Goal: Task Accomplishment & Management: Manage account settings

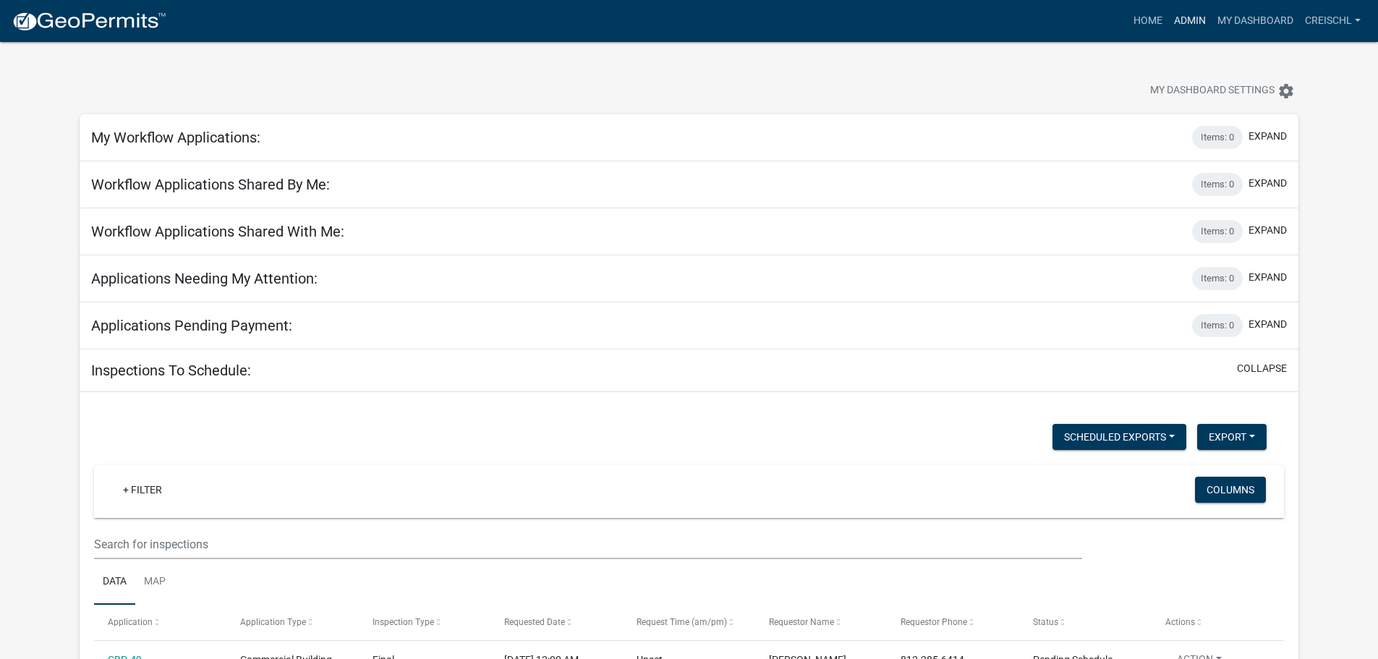
click at [1187, 20] on link "Admin" at bounding box center [1189, 20] width 43 height 27
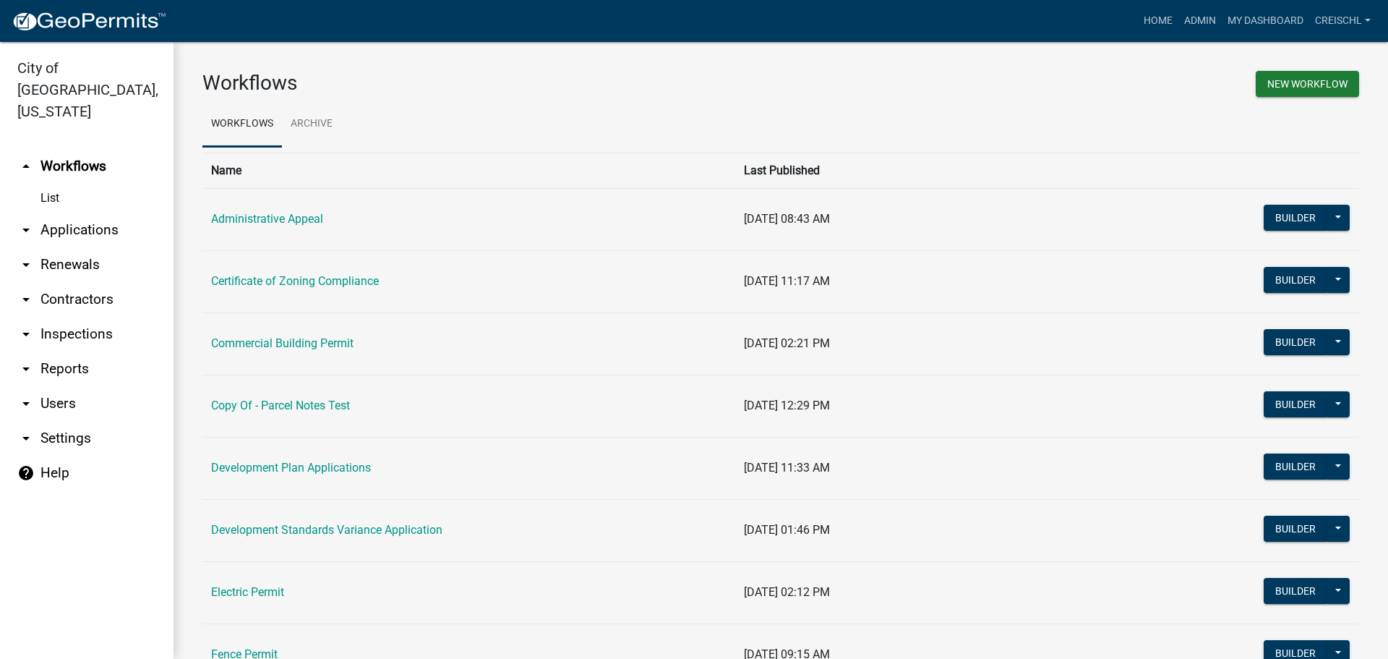
click at [59, 213] on link "arrow_drop_down Applications" at bounding box center [87, 230] width 174 height 35
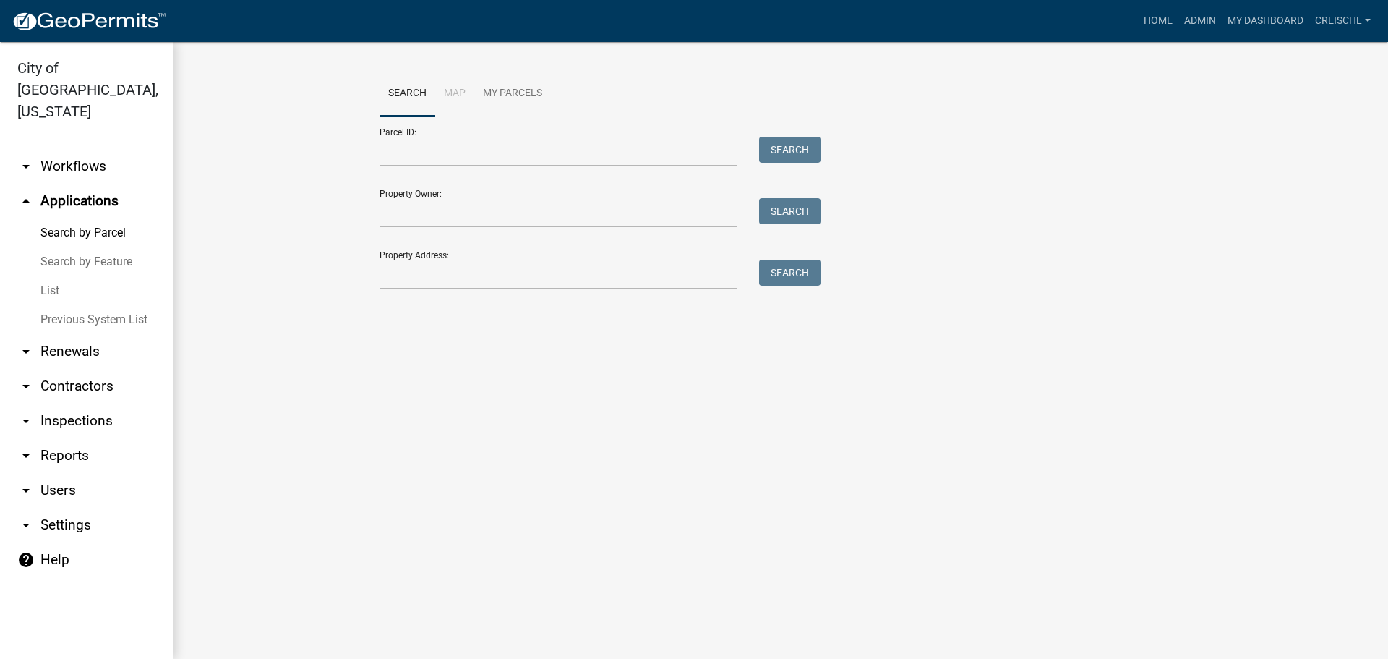
click at [46, 276] on link "List" at bounding box center [87, 290] width 174 height 29
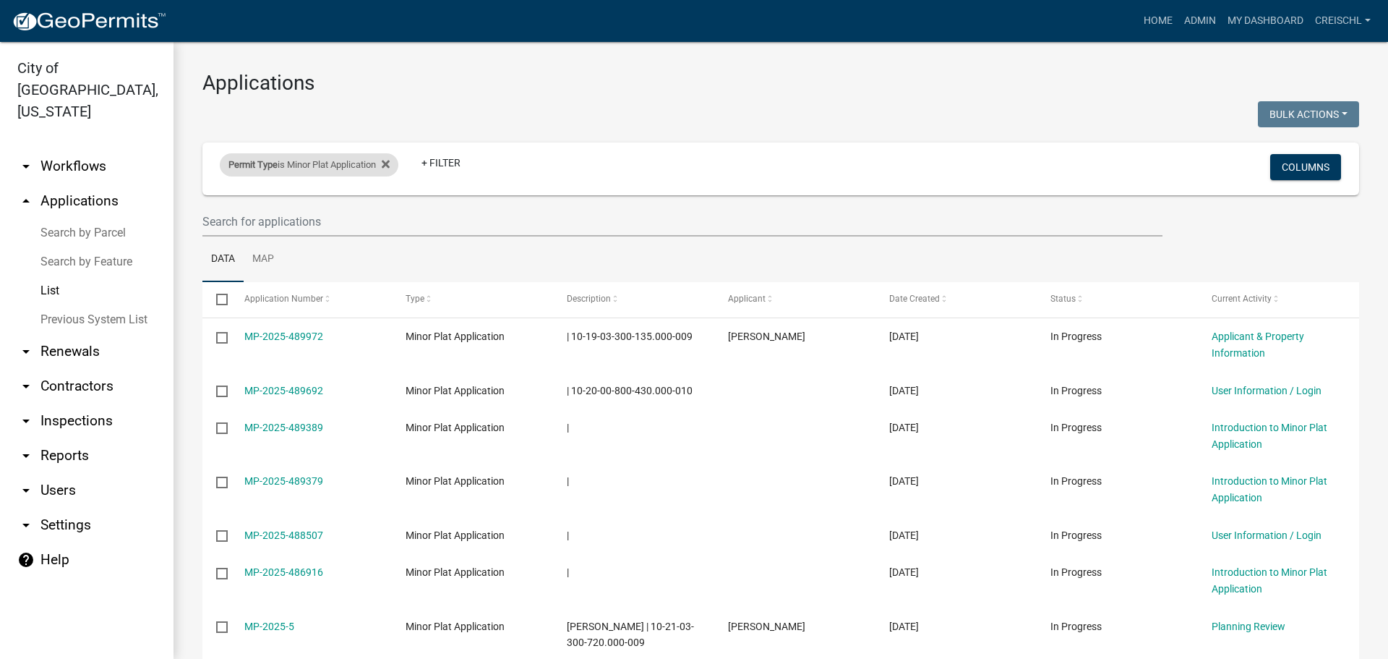
click at [398, 166] on div "Permit Type is Minor Plat Application Remove this filter" at bounding box center [309, 164] width 179 height 23
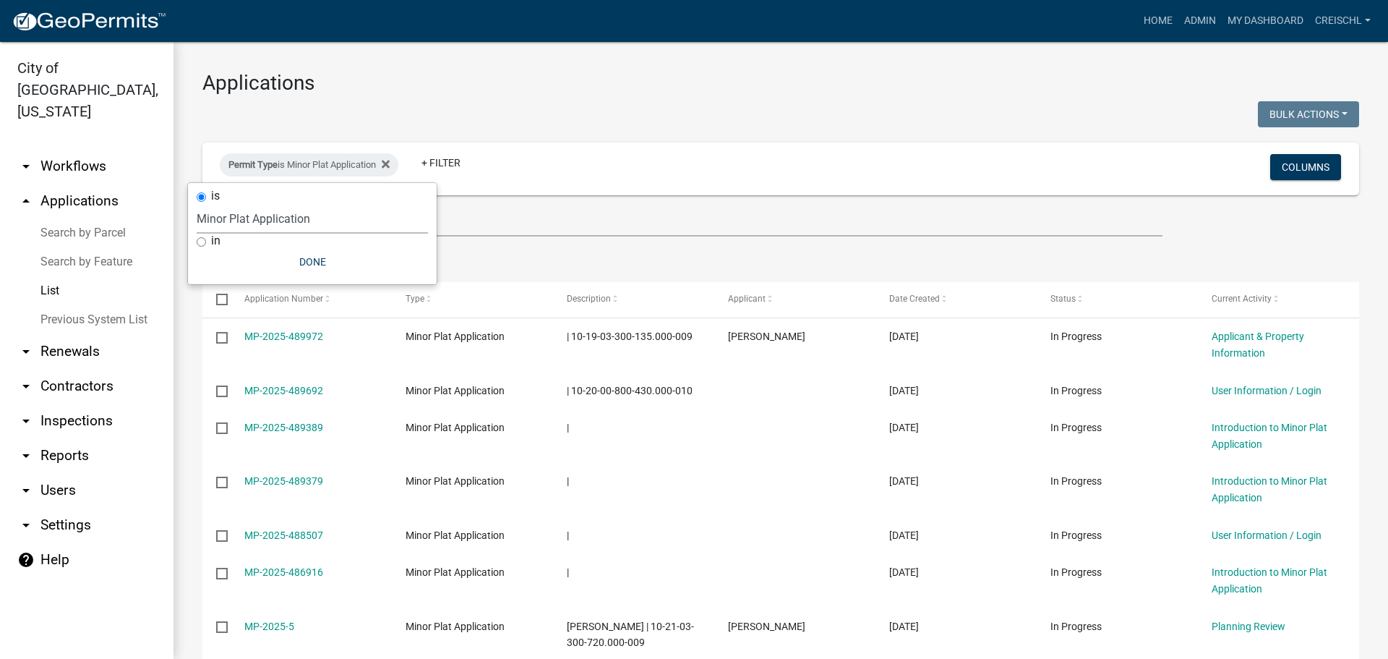
click at [321, 212] on select "Select an option Administrative Appeal Certificate of Zoning Compliance Commerc…" at bounding box center [312, 219] width 231 height 30
select select "0561f7ea-ddb9-4177-b6b1-27de02afe432"
click at [206, 204] on select "Select an option Administrative Appeal Certificate of Zoning Compliance Commerc…" at bounding box center [312, 219] width 231 height 30
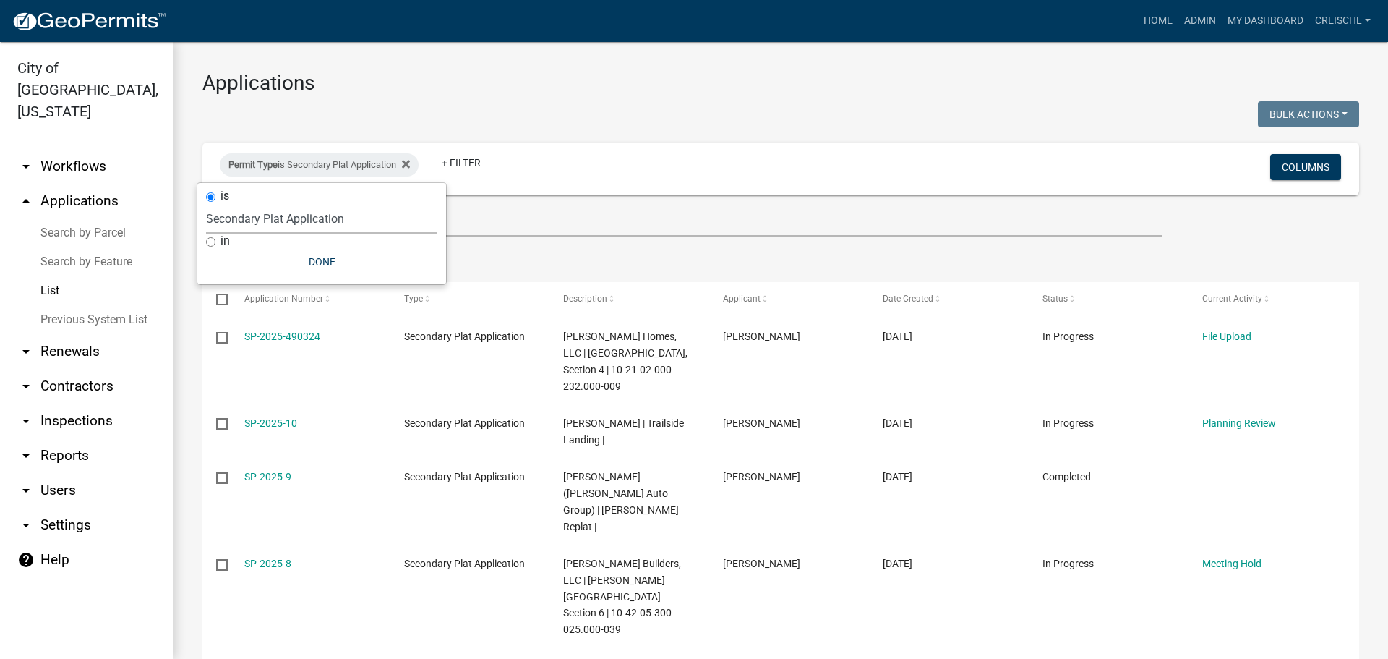
click at [649, 244] on ul "Data Map" at bounding box center [780, 259] width 1157 height 46
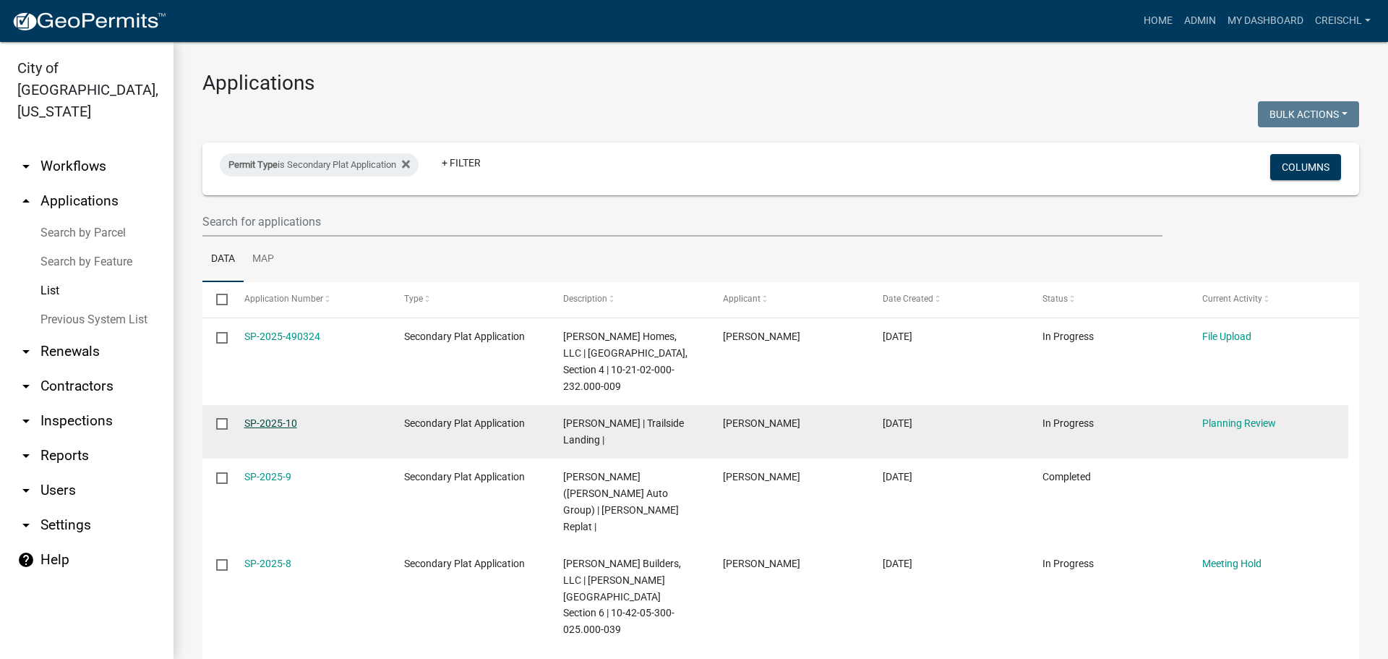
click at [270, 417] on link "SP-2025-10" at bounding box center [270, 423] width 53 height 12
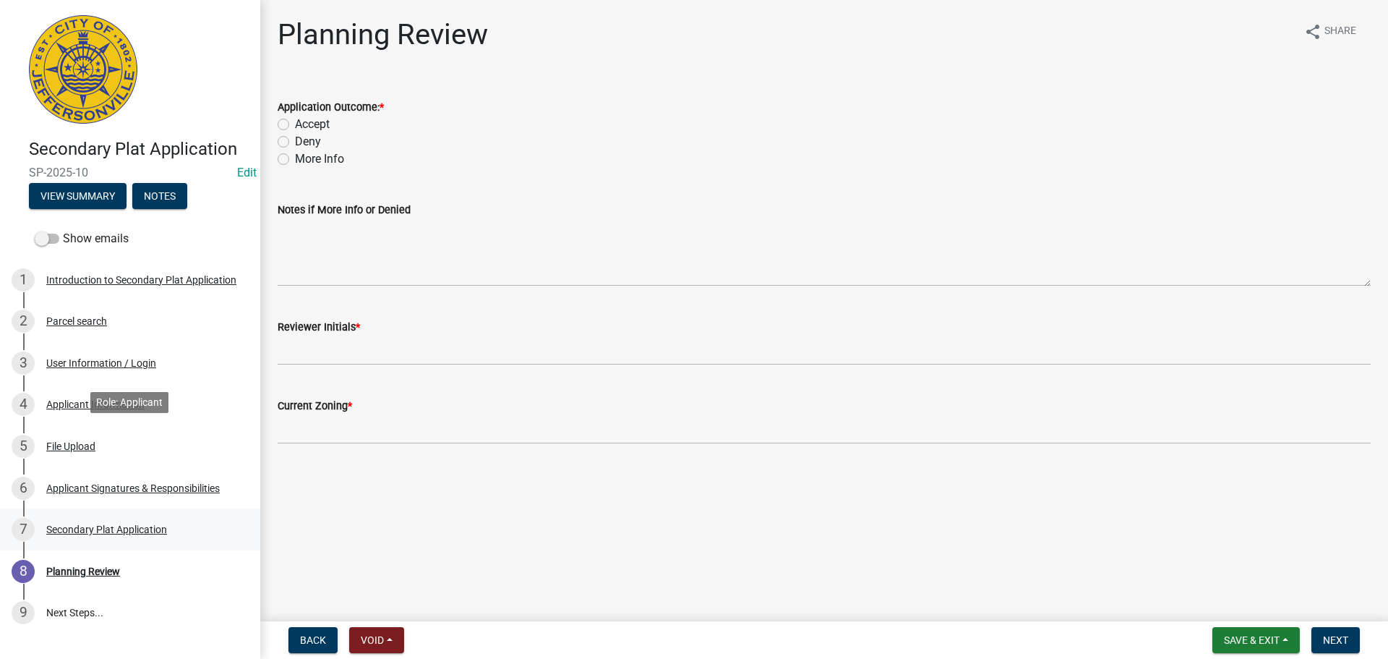
click at [62, 524] on div "Secondary Plat Application" at bounding box center [106, 529] width 121 height 10
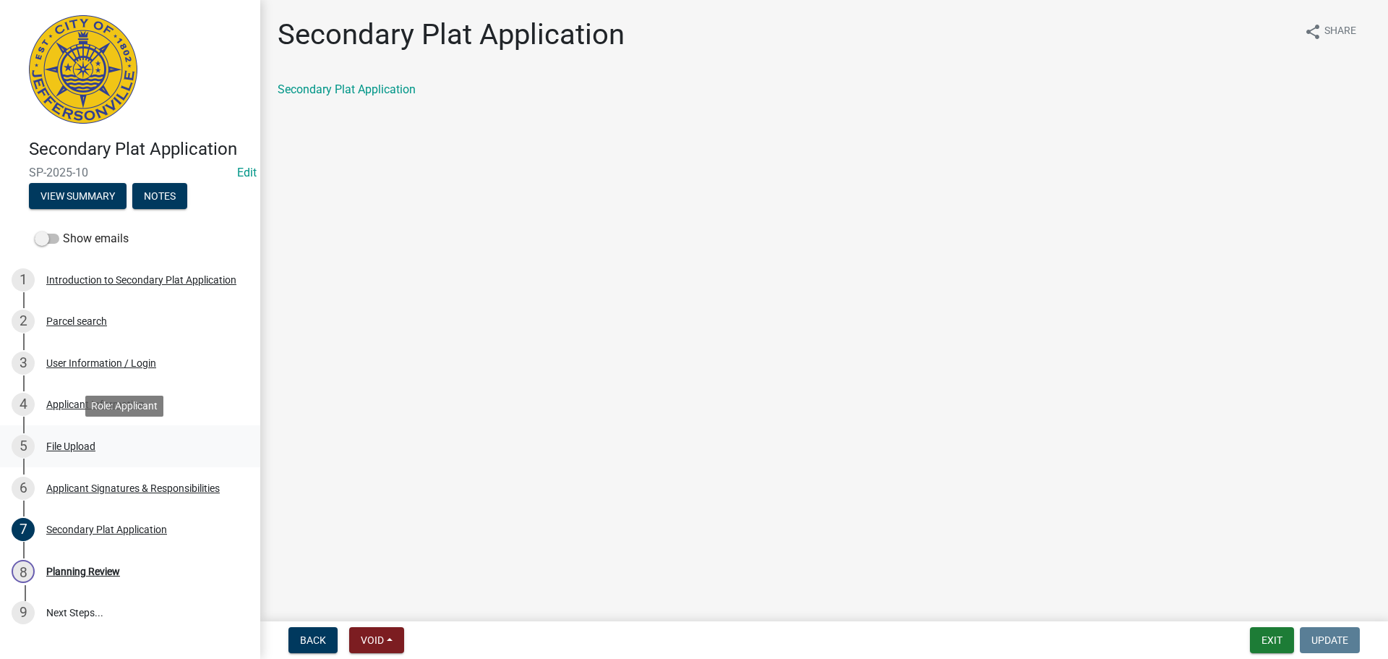
click at [71, 448] on div "File Upload" at bounding box center [70, 446] width 49 height 10
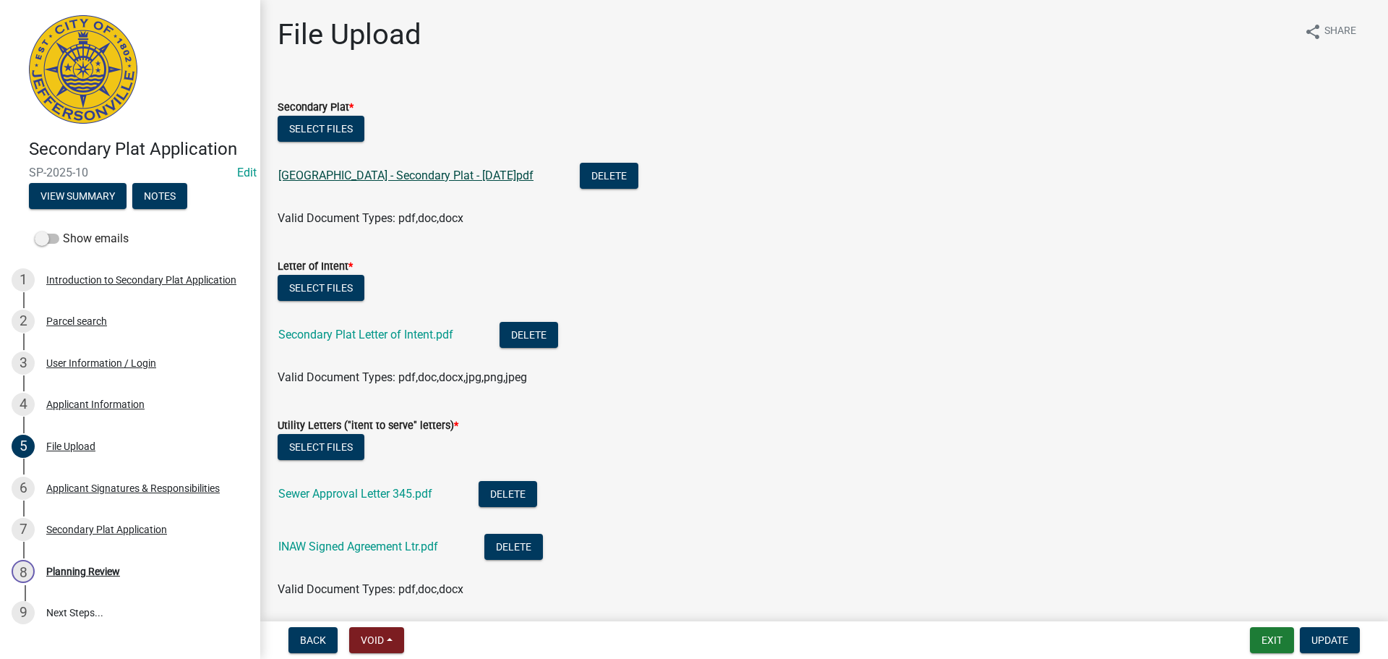
click at [343, 176] on link "[GEOGRAPHIC_DATA] - Secondary Plat - [DATE]pdf" at bounding box center [405, 175] width 255 height 14
